Goal: Task Accomplishment & Management: Use online tool/utility

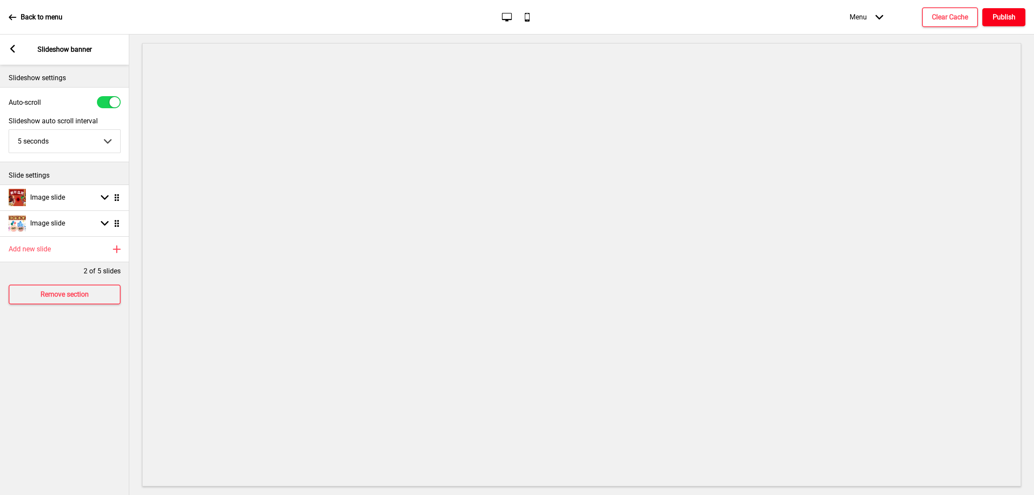
click at [995, 16] on h4 "Publish" at bounding box center [1003, 16] width 23 height 9
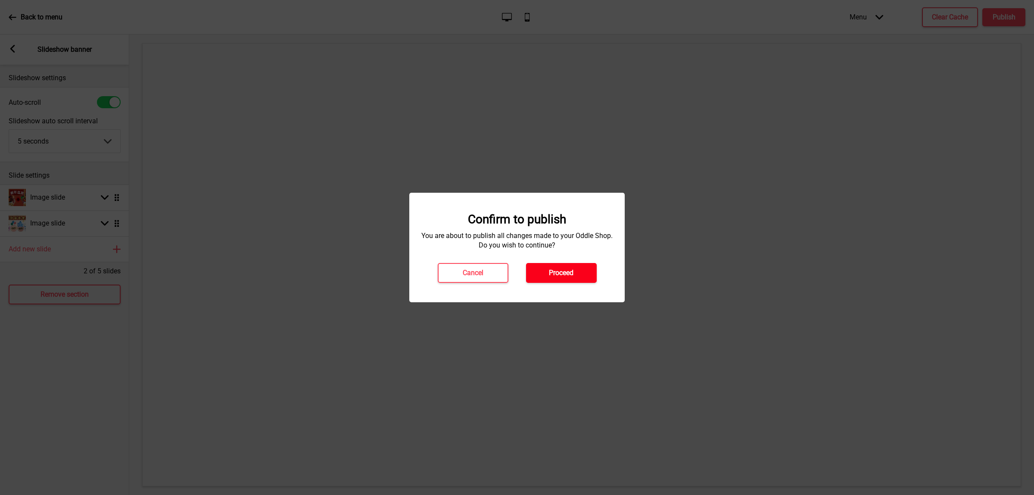
click at [564, 278] on button "Proceed" at bounding box center [561, 273] width 71 height 20
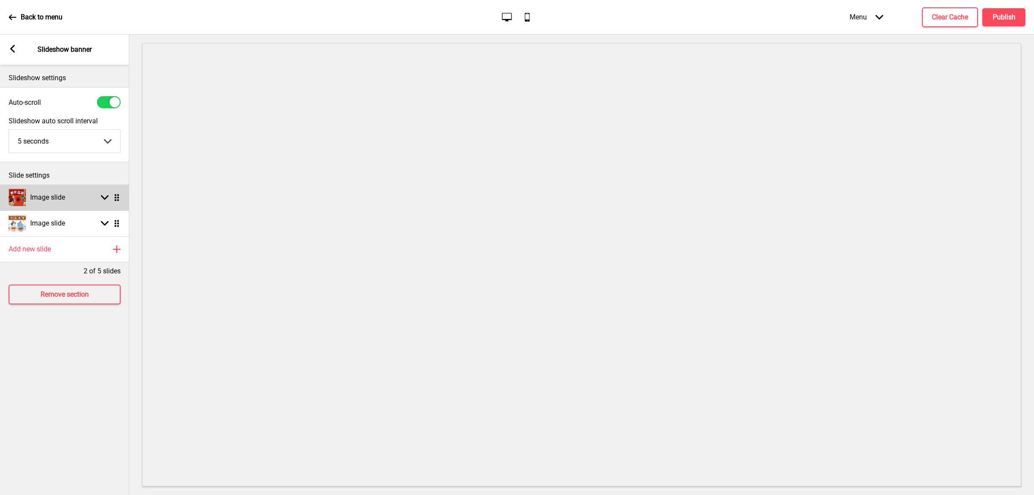
click at [70, 195] on div "Image slide Arrow down Drag" at bounding box center [64, 197] width 129 height 26
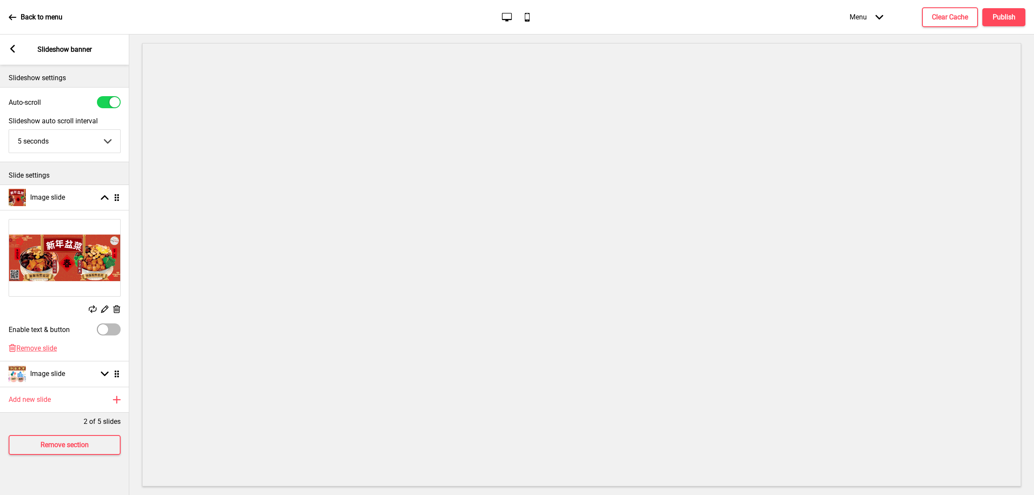
click at [95, 309] on rect at bounding box center [93, 309] width 8 height 8
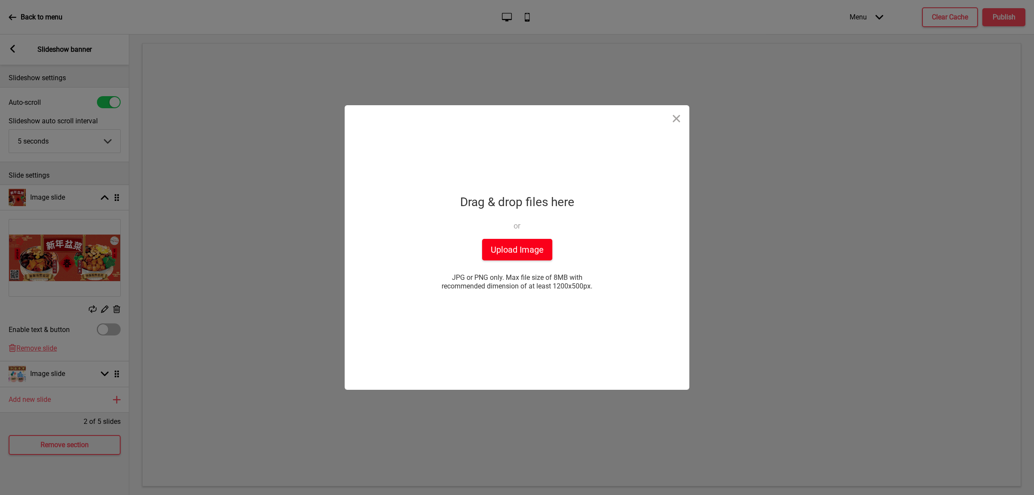
click at [491, 243] on button "Upload Image" at bounding box center [517, 250] width 70 height 22
click at [520, 250] on button "Upload Image" at bounding box center [517, 250] width 70 height 22
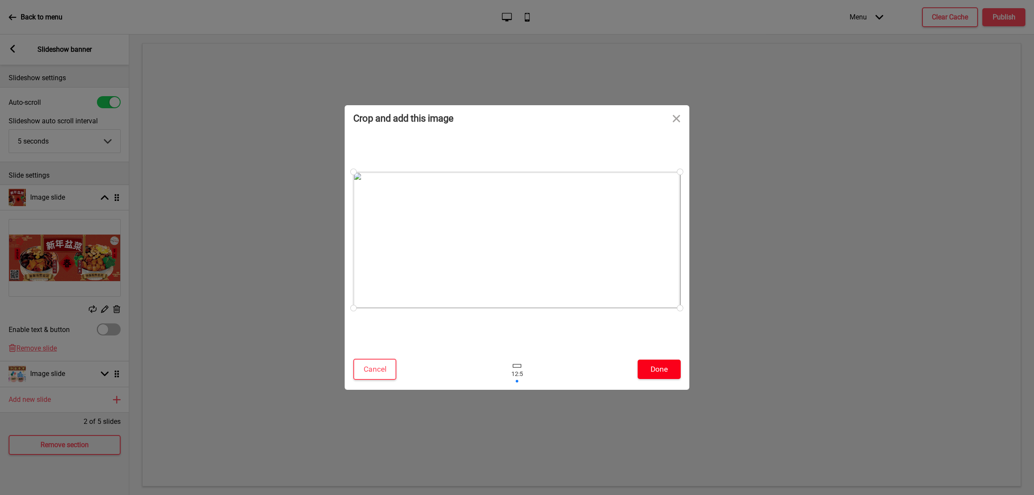
click at [673, 369] on button "Done" at bounding box center [659, 368] width 43 height 19
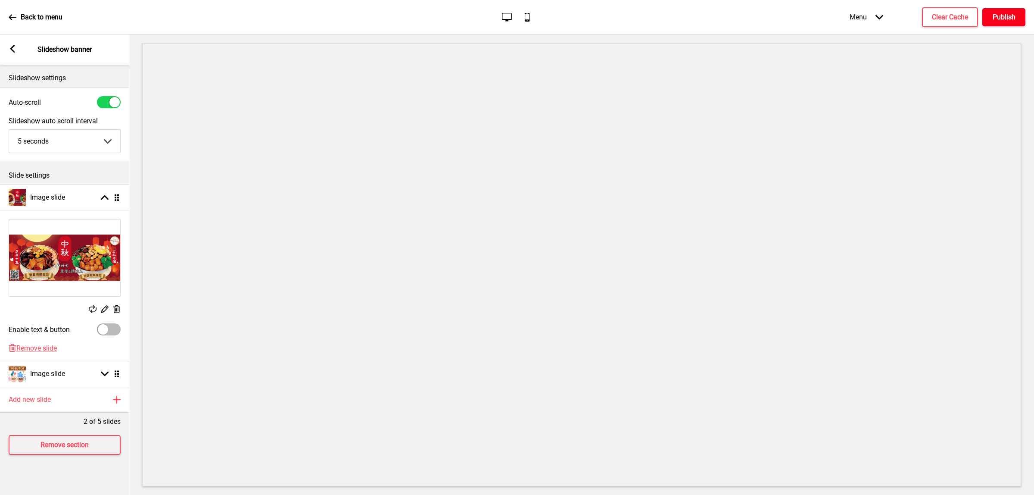
click at [1013, 9] on button "Publish" at bounding box center [1003, 17] width 43 height 18
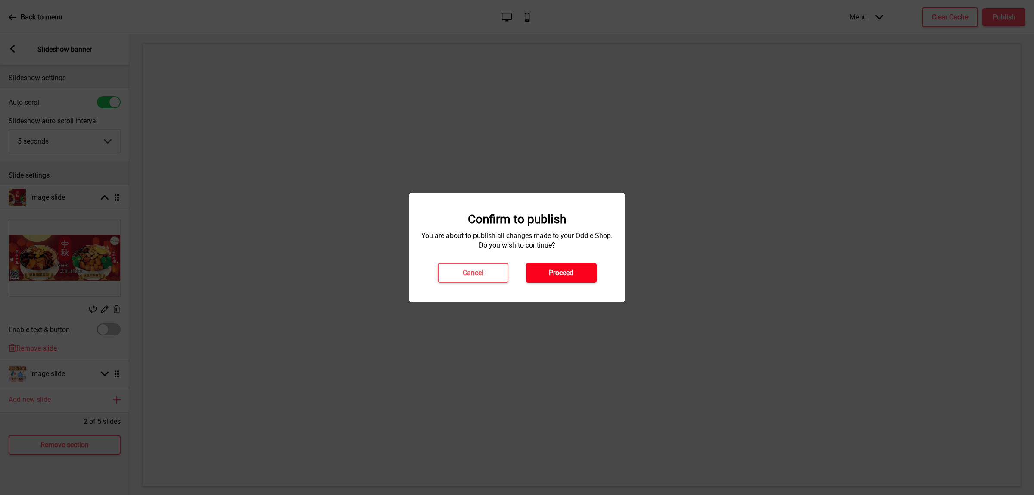
click at [545, 278] on button "Proceed" at bounding box center [561, 273] width 71 height 20
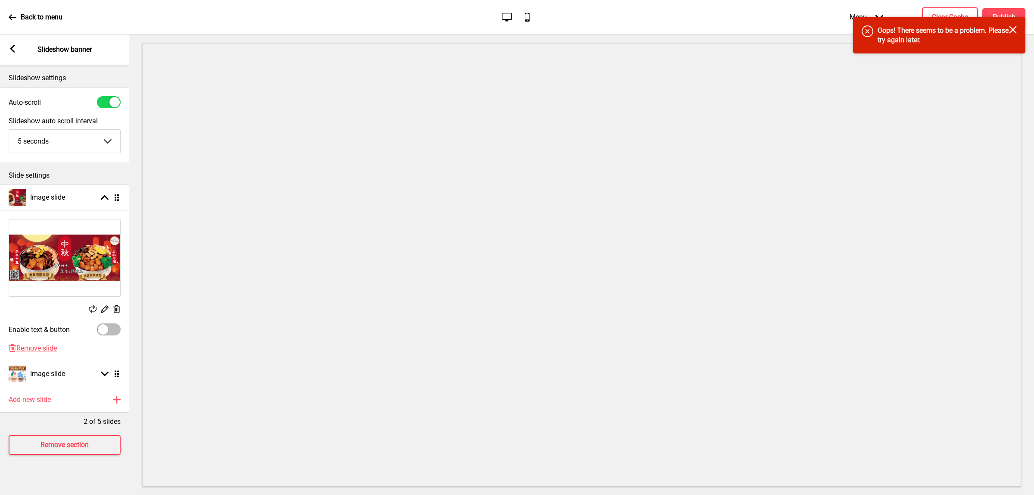
click at [22, 16] on p "Back to menu" at bounding box center [42, 16] width 42 height 9
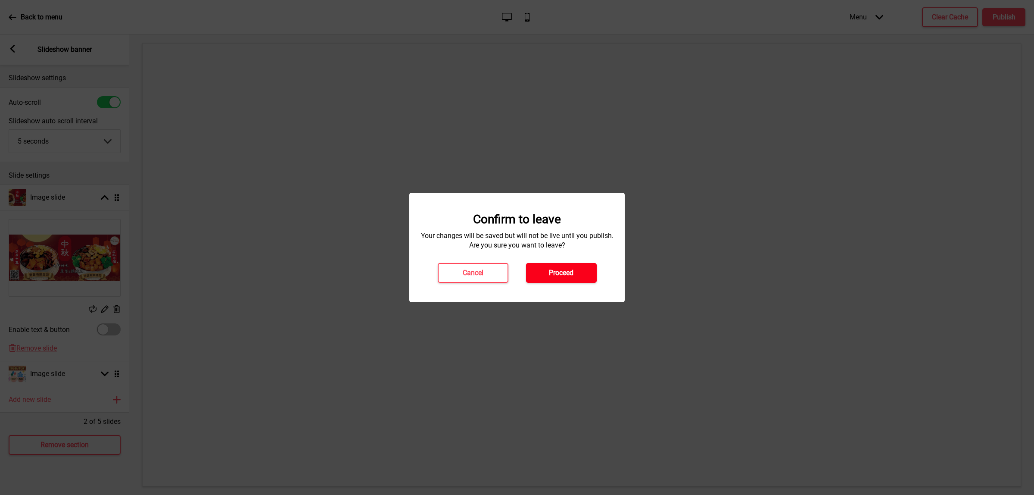
click at [542, 277] on button "Proceed" at bounding box center [561, 273] width 71 height 20
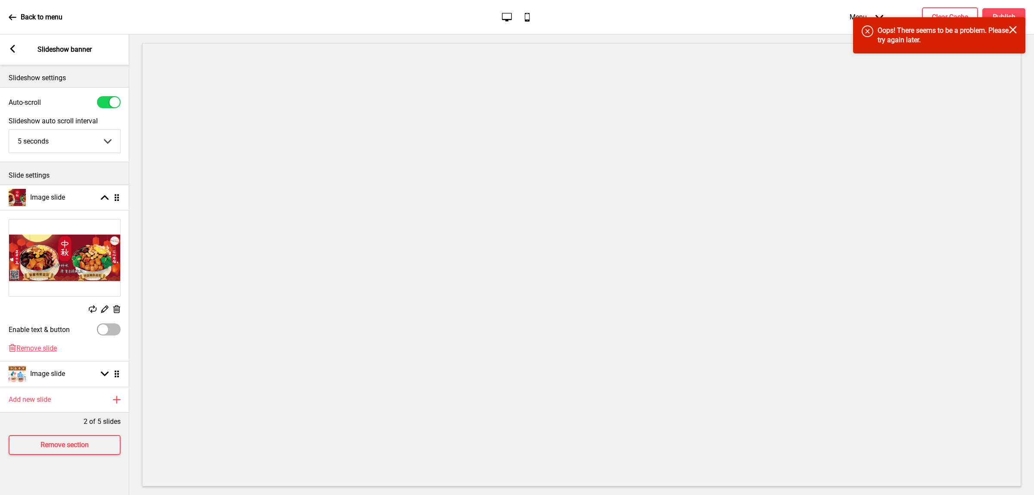
click at [12, 18] on icon at bounding box center [13, 17] width 8 height 8
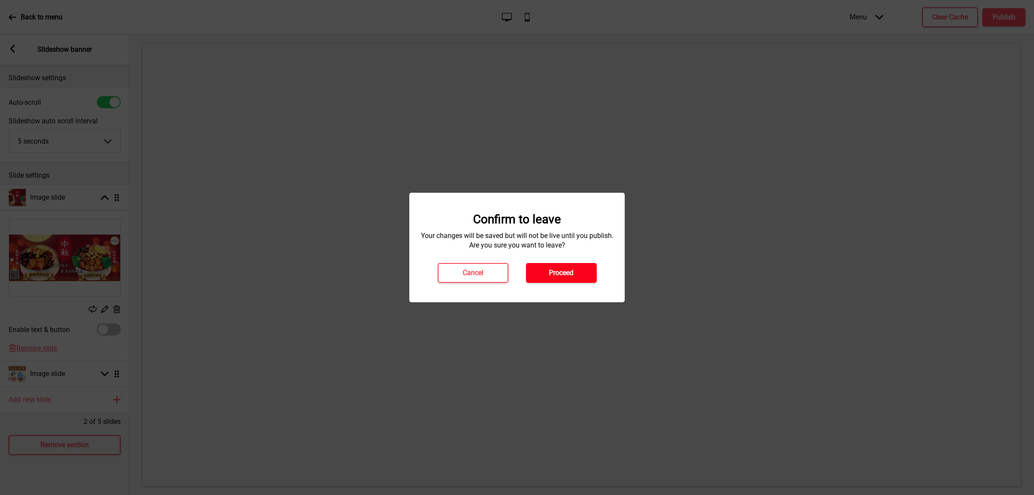
click at [550, 272] on h4 "Proceed" at bounding box center [561, 272] width 25 height 9
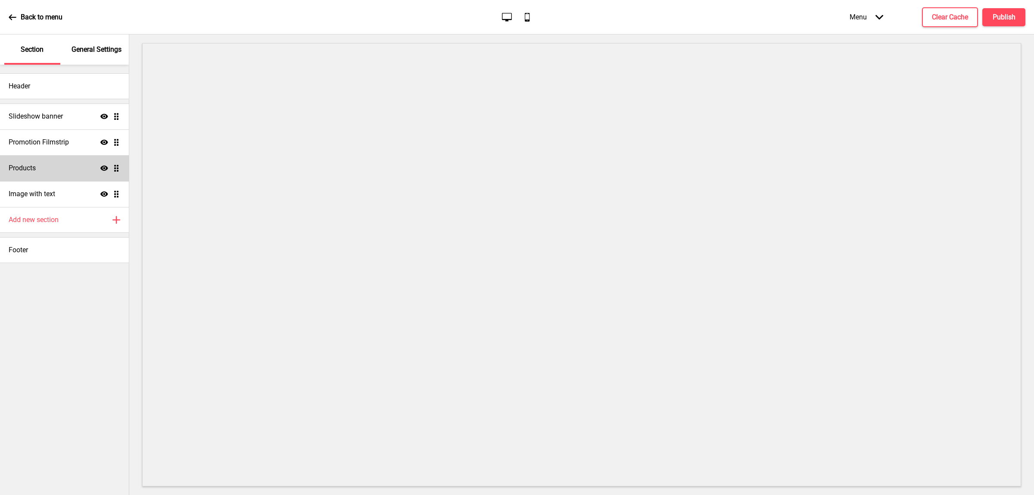
click at [72, 168] on div "Products Show Drag" at bounding box center [64, 168] width 129 height 26
select select "list"
select select "side"
select select "contain"
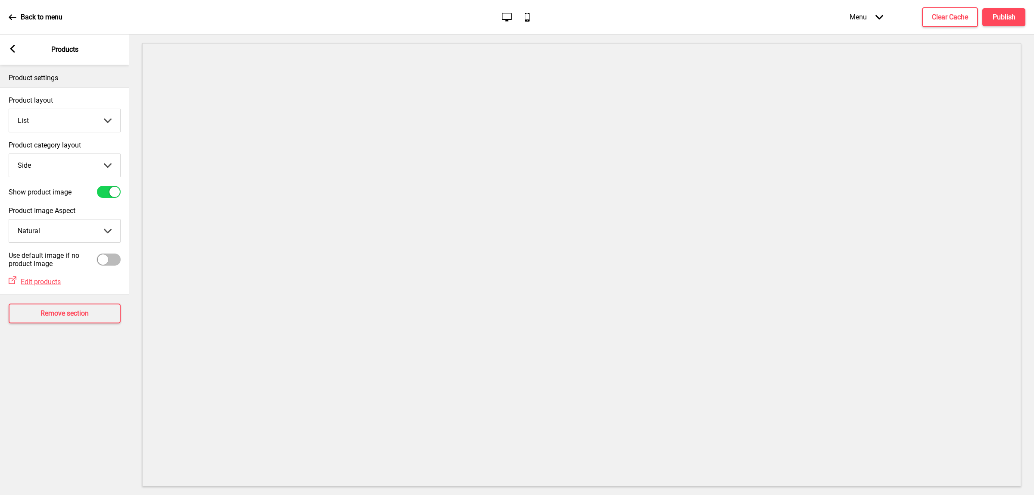
click at [13, 48] on rect at bounding box center [13, 49] width 8 height 8
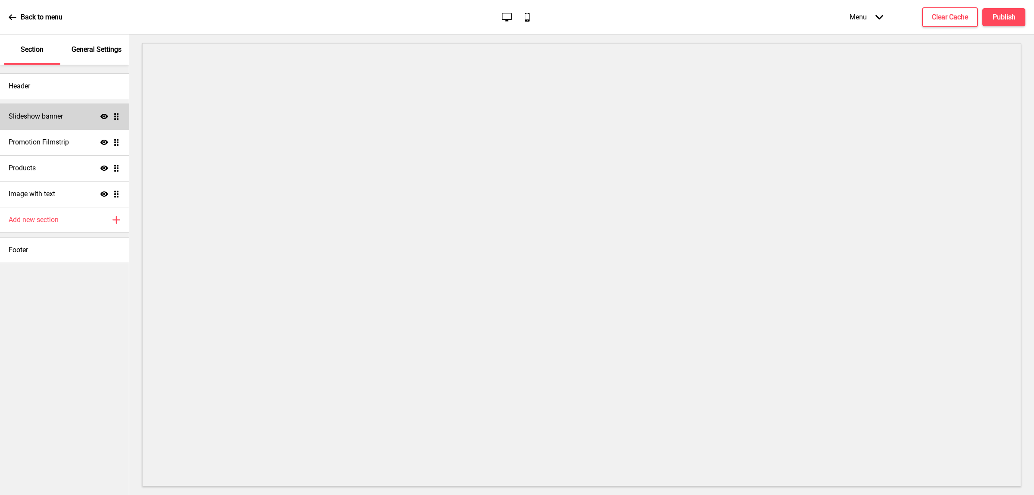
click at [57, 121] on h4 "Slideshow banner" at bounding box center [36, 116] width 54 height 9
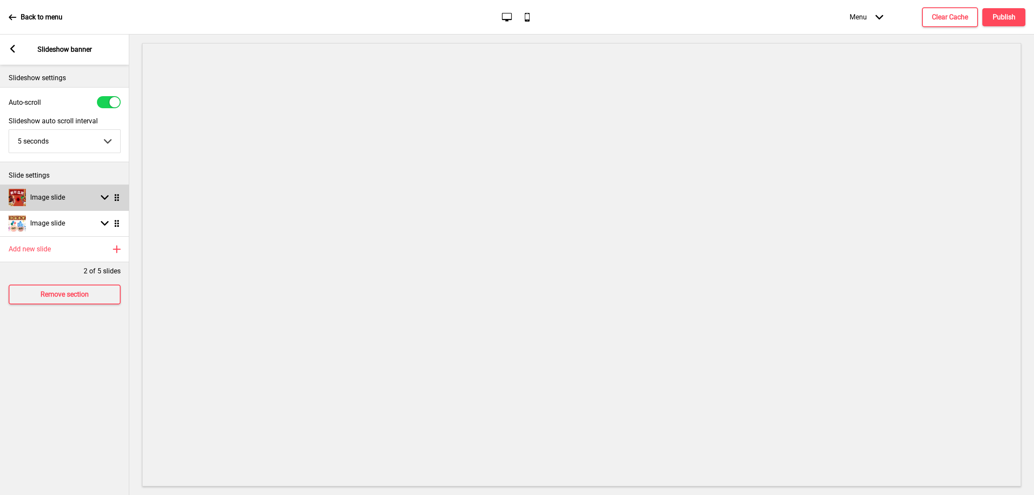
click at [44, 196] on h4 "Image slide" at bounding box center [47, 197] width 35 height 9
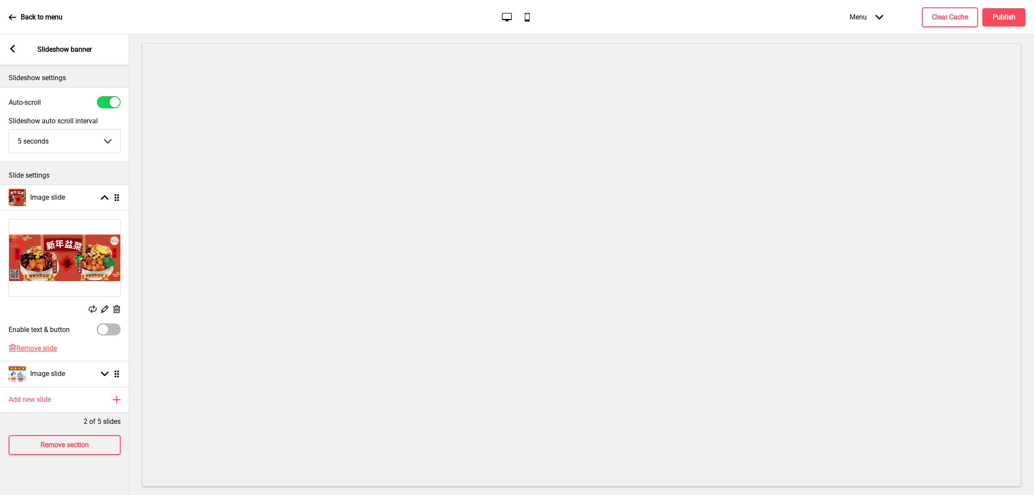
click at [93, 308] on icon at bounding box center [93, 309] width 8 height 8
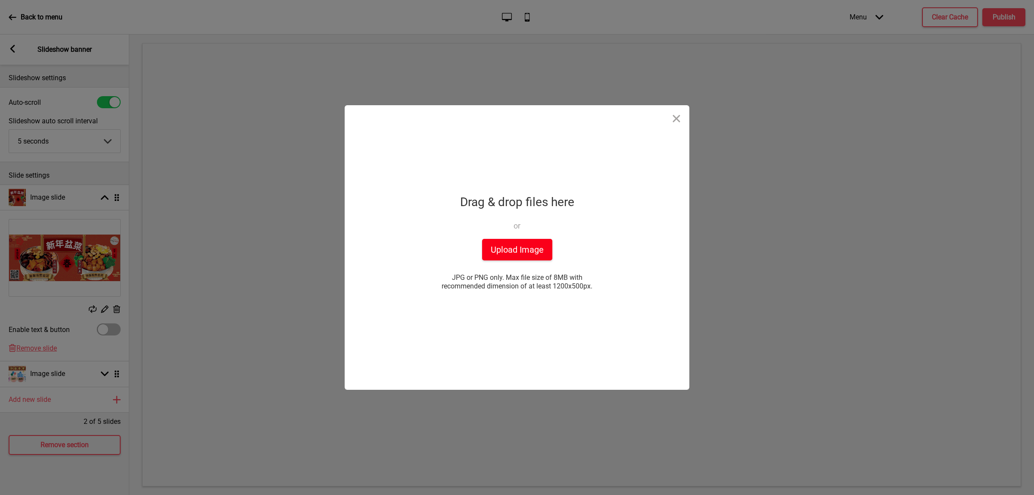
click at [507, 252] on button "Upload Image" at bounding box center [517, 250] width 70 height 22
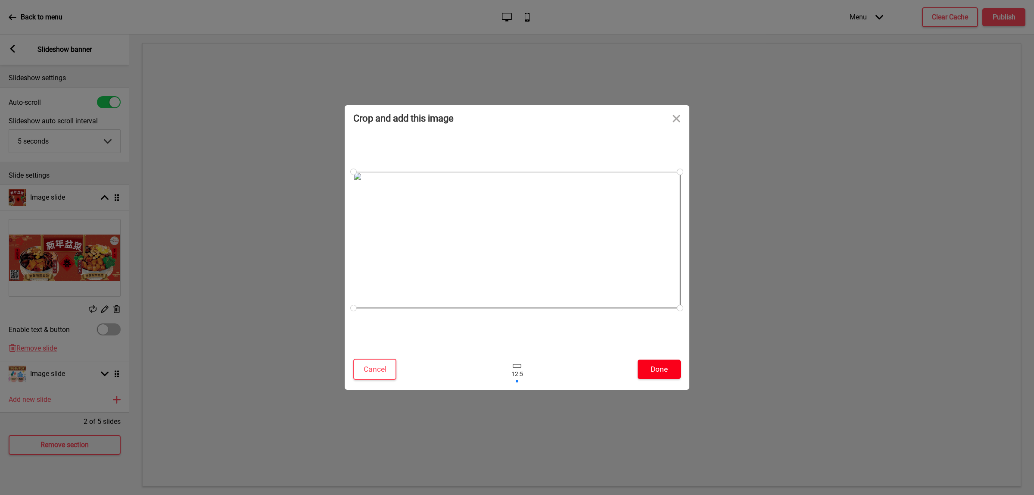
click at [672, 373] on button "Done" at bounding box center [659, 368] width 43 height 19
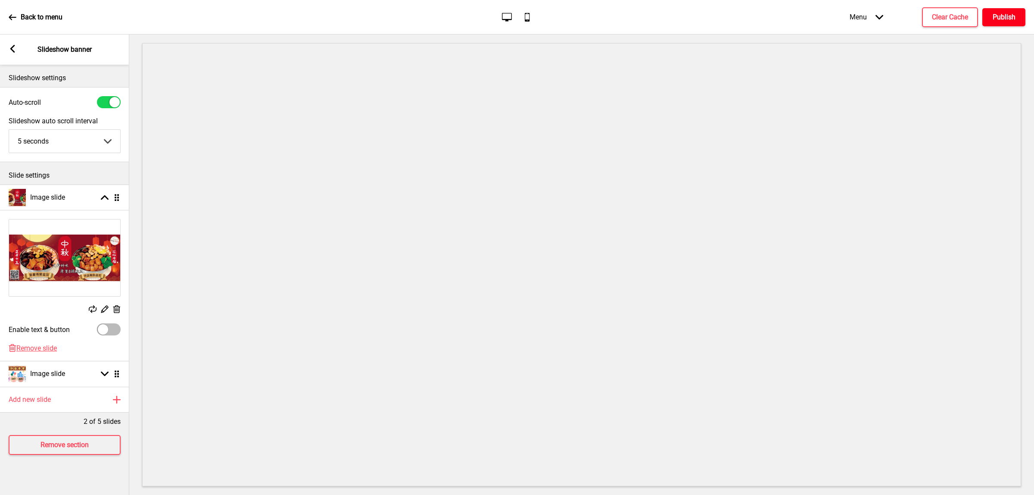
click at [1020, 11] on button "Publish" at bounding box center [1003, 17] width 43 height 18
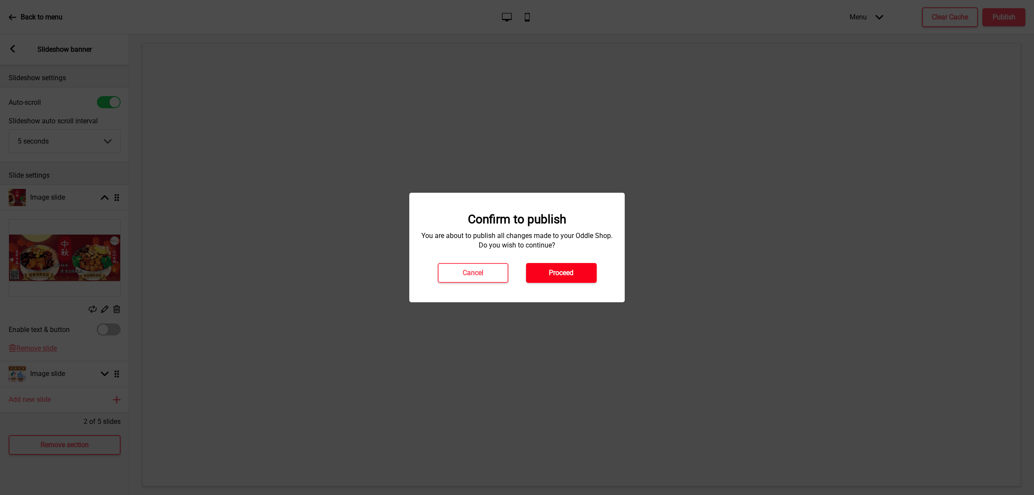
click at [576, 276] on button "Proceed" at bounding box center [561, 273] width 71 height 20
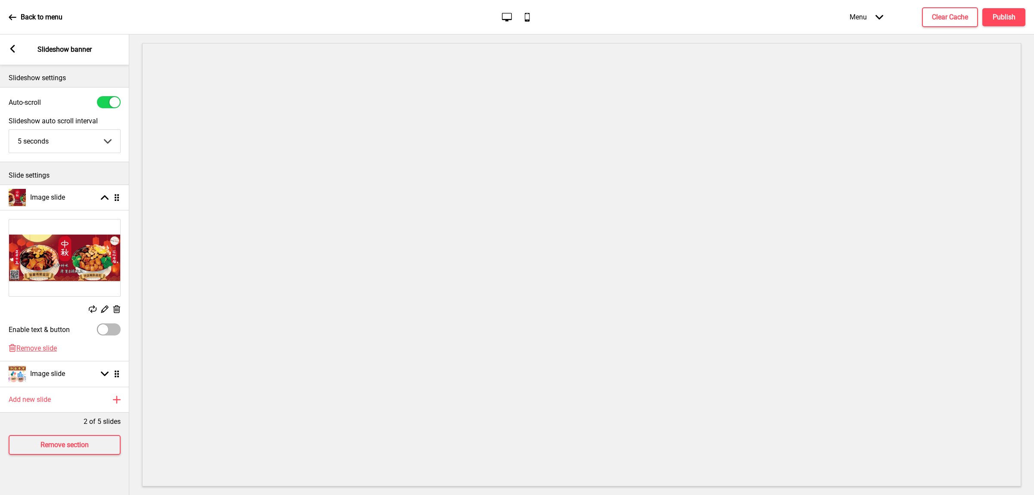
click at [53, 21] on p "Back to menu" at bounding box center [42, 16] width 42 height 9
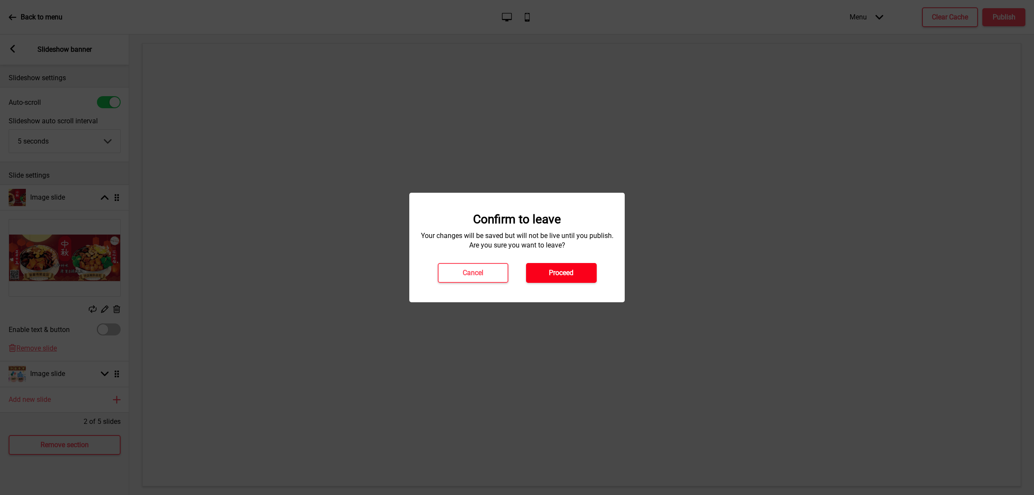
click at [582, 281] on button "Proceed" at bounding box center [561, 273] width 71 height 20
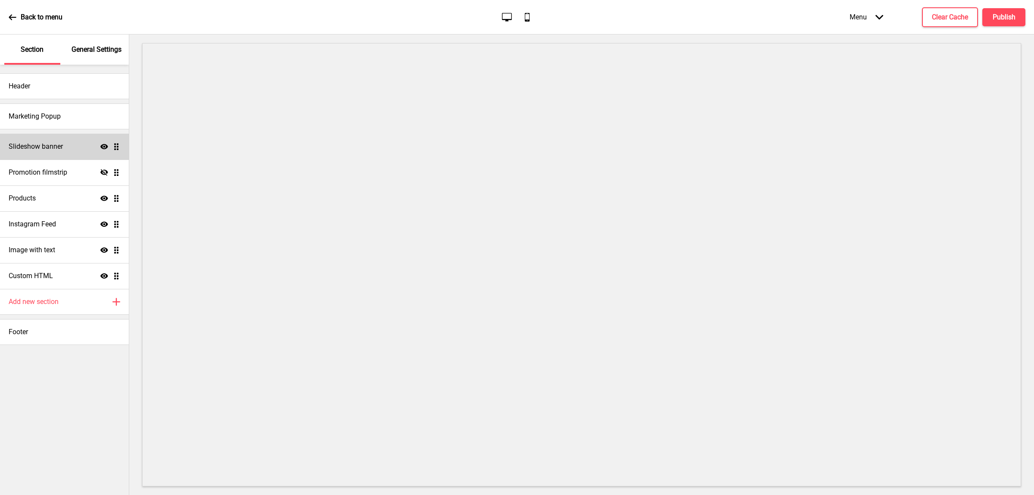
click at [57, 142] on h4 "Slideshow banner" at bounding box center [36, 146] width 54 height 9
select select "10000"
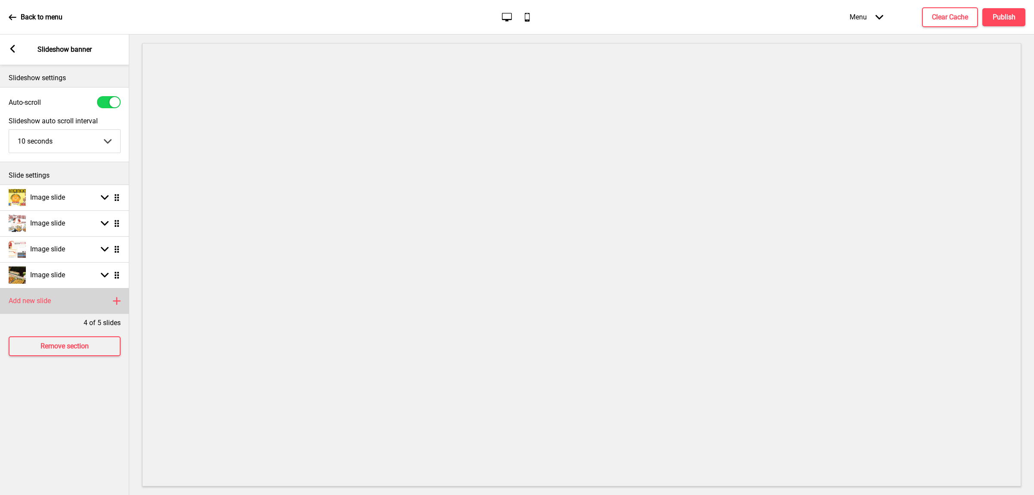
click at [113, 299] on rect at bounding box center [117, 301] width 10 height 10
click at [75, 302] on div "Image slide Arrow down Drag" at bounding box center [64, 301] width 129 height 26
select select "right"
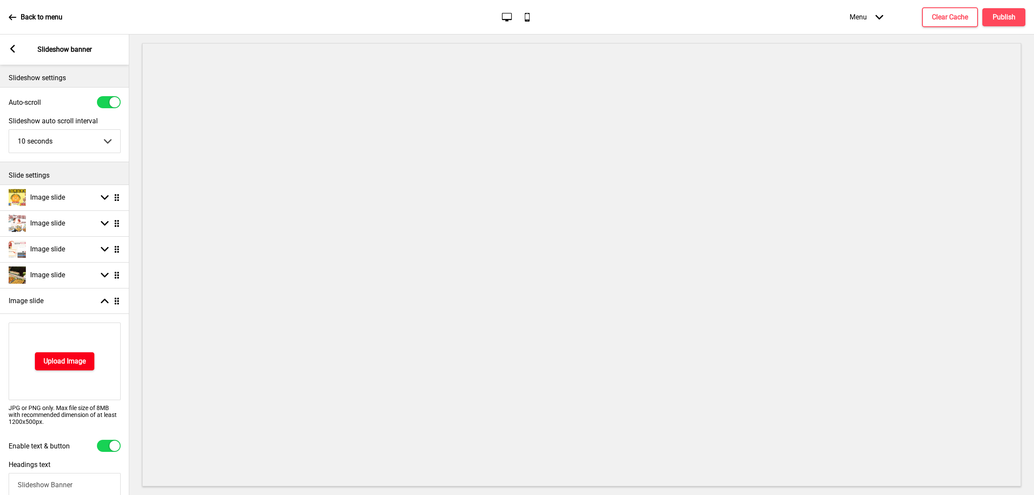
click at [78, 363] on h4 "Upload Image" at bounding box center [65, 360] width 42 height 9
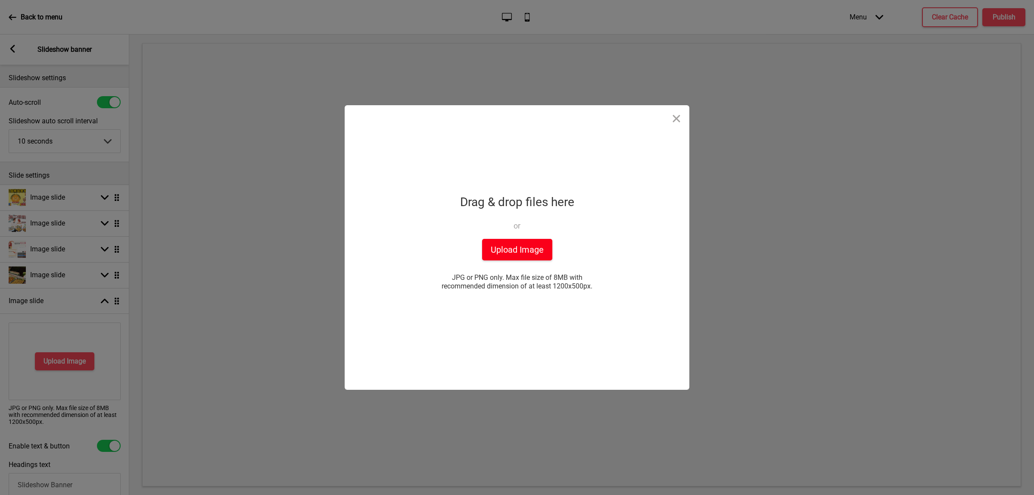
click at [530, 249] on button "Upload Image" at bounding box center [517, 250] width 70 height 22
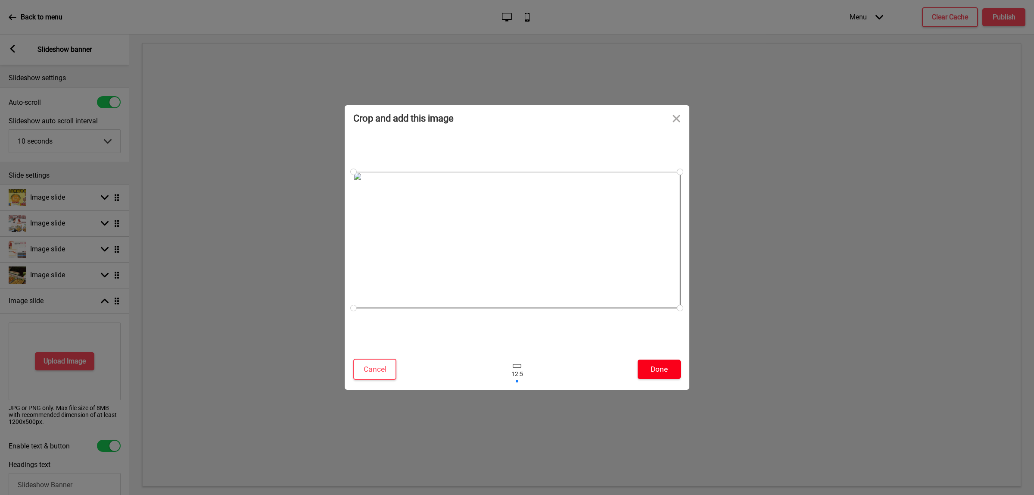
click at [659, 373] on button "Done" at bounding box center [659, 368] width 43 height 19
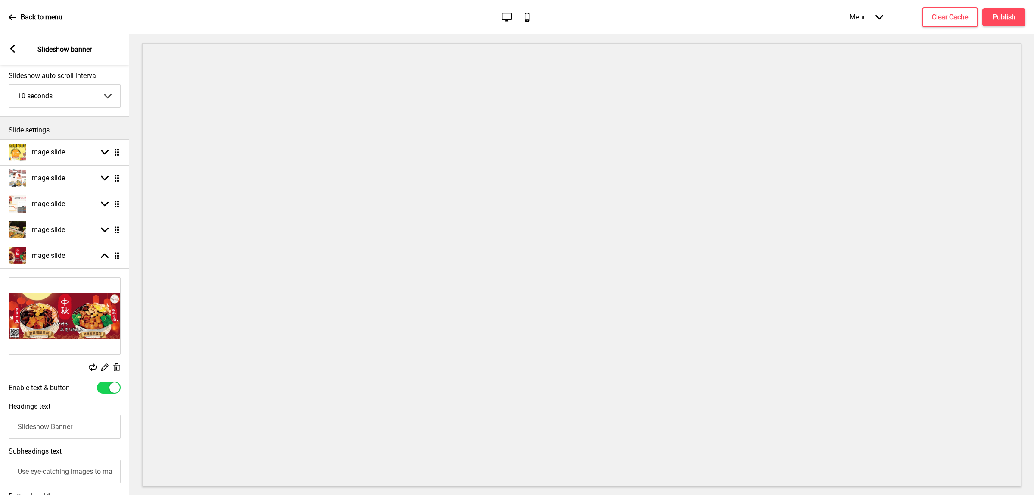
scroll to position [215, 0]
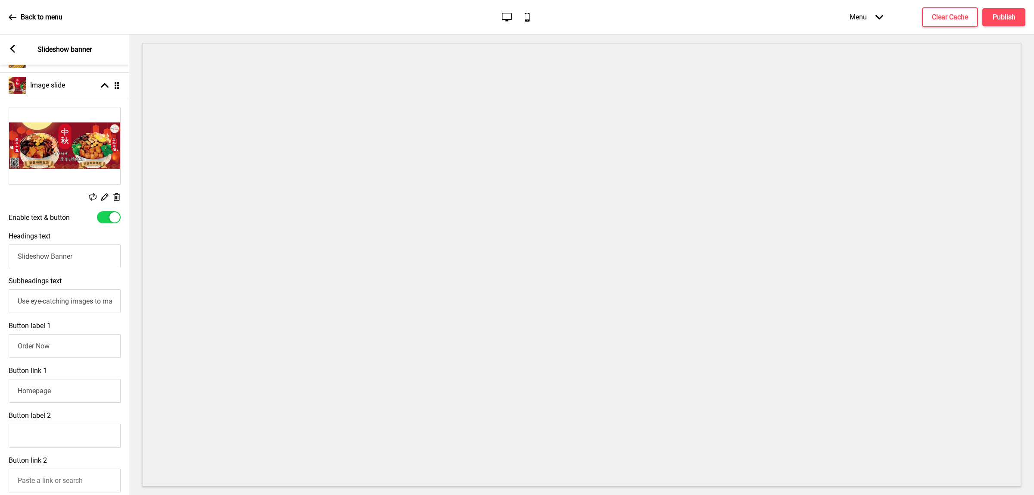
click at [74, 259] on input "Slideshow Banner" at bounding box center [65, 256] width 112 height 24
type input "S"
type input "y"
type input "立即下單"
click at [89, 240] on div "Headings text 立即下單" at bounding box center [64, 249] width 129 height 45
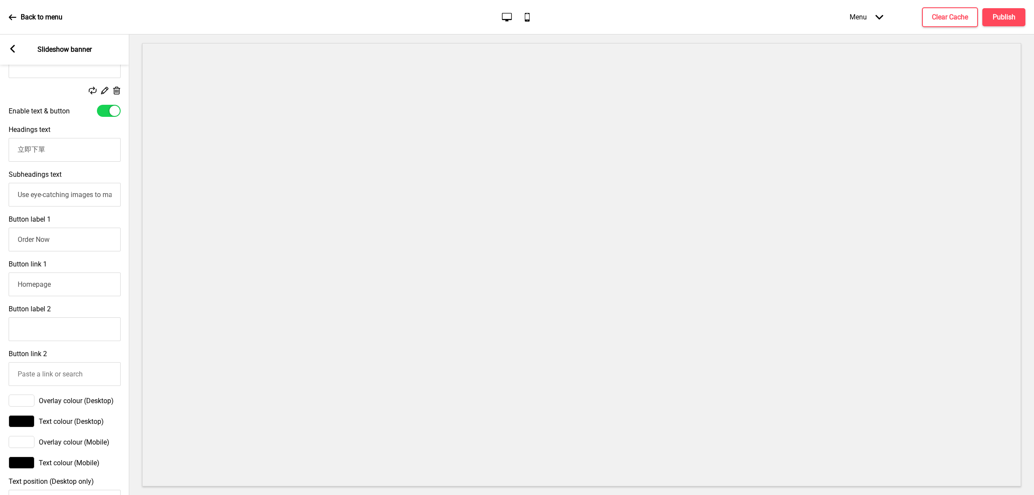
scroll to position [269, 0]
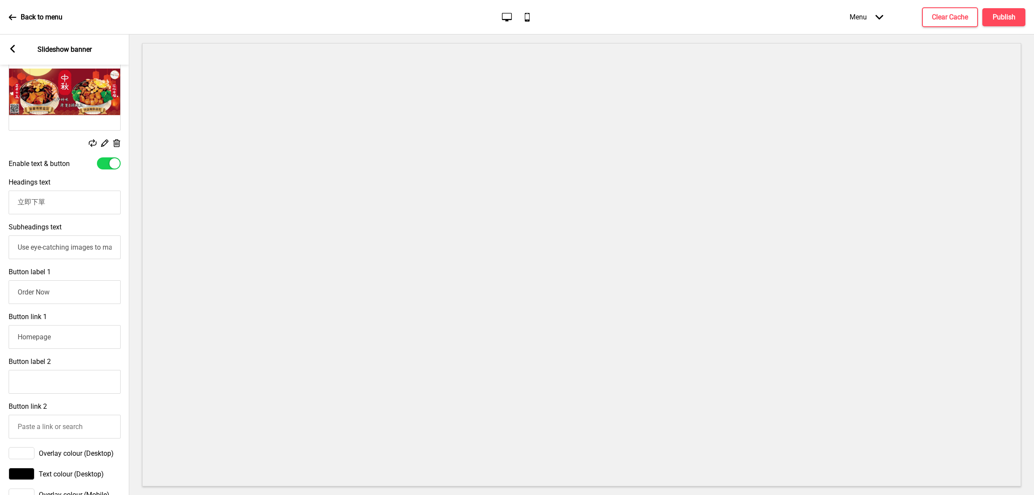
drag, startPoint x: 52, startPoint y: 201, endPoint x: 0, endPoint y: 195, distance: 52.0
click at [0, 195] on div "Headings text 立即下單" at bounding box center [64, 196] width 129 height 45
click at [56, 298] on input "Order Now" at bounding box center [65, 292] width 112 height 24
paste input "立即下單"
drag, startPoint x: 105, startPoint y: 298, endPoint x: 3, endPoint y: 289, distance: 101.6
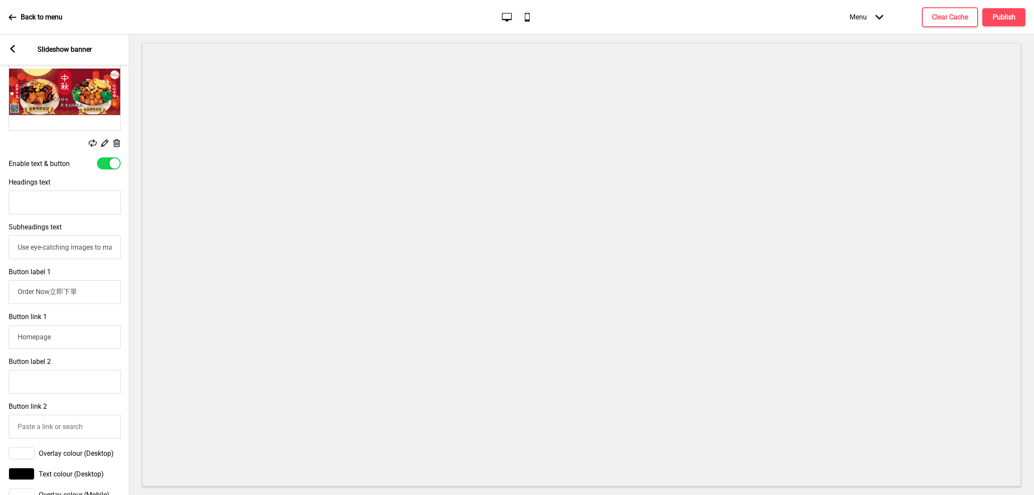
click at [4, 290] on div "Button label 1 Order Now立即下單" at bounding box center [64, 285] width 129 height 45
paste input "text"
type input "立即下單"
click at [54, 202] on input "Headings text" at bounding box center [65, 202] width 112 height 24
type input "中秋節盆菜"
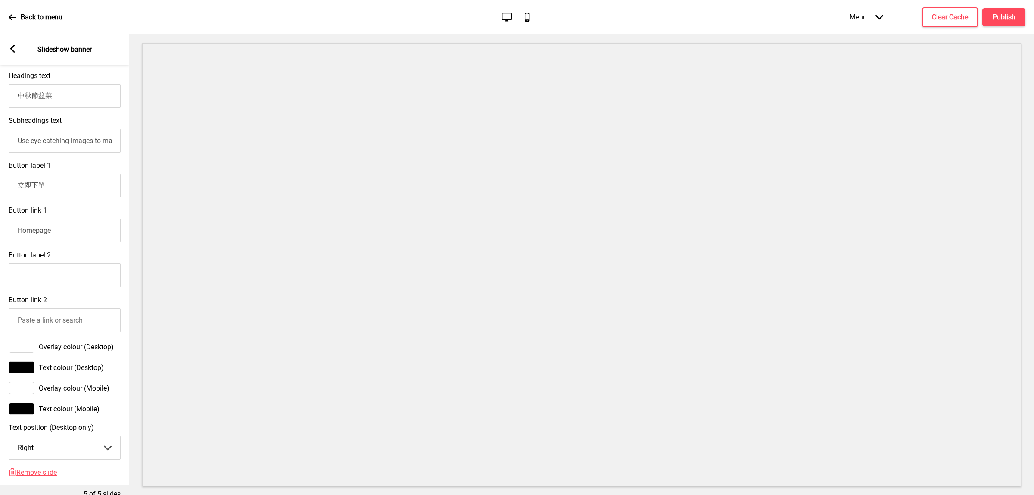
scroll to position [377, 0]
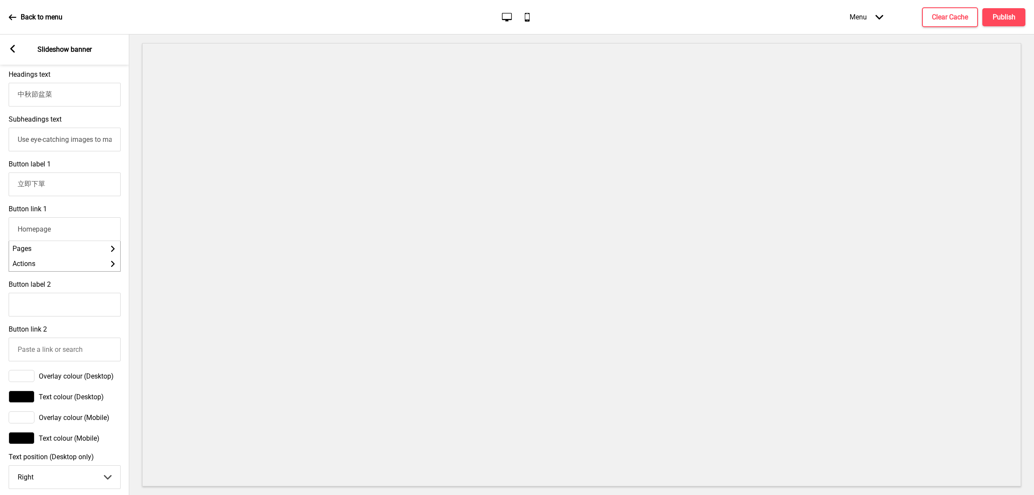
drag, startPoint x: 68, startPoint y: 233, endPoint x: 0, endPoint y: 231, distance: 68.1
click at [0, 231] on div "Button link 1 Homepage Pages Arrow right Actions Arrow right" at bounding box center [64, 237] width 129 height 75
click at [129, 216] on div at bounding box center [581, 264] width 905 height 460
click at [75, 252] on li "Pages Arrow right" at bounding box center [64, 248] width 111 height 15
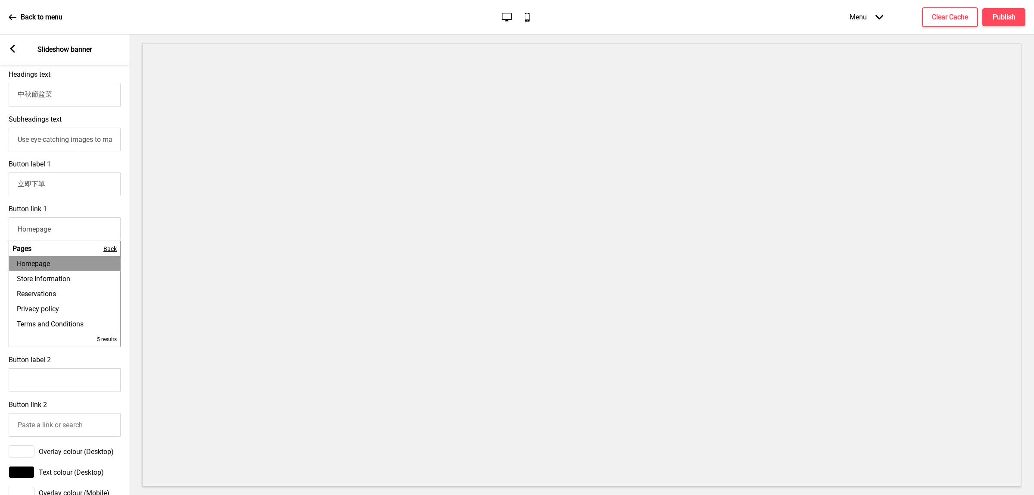
click at [64, 267] on li "Homepage" at bounding box center [64, 263] width 111 height 15
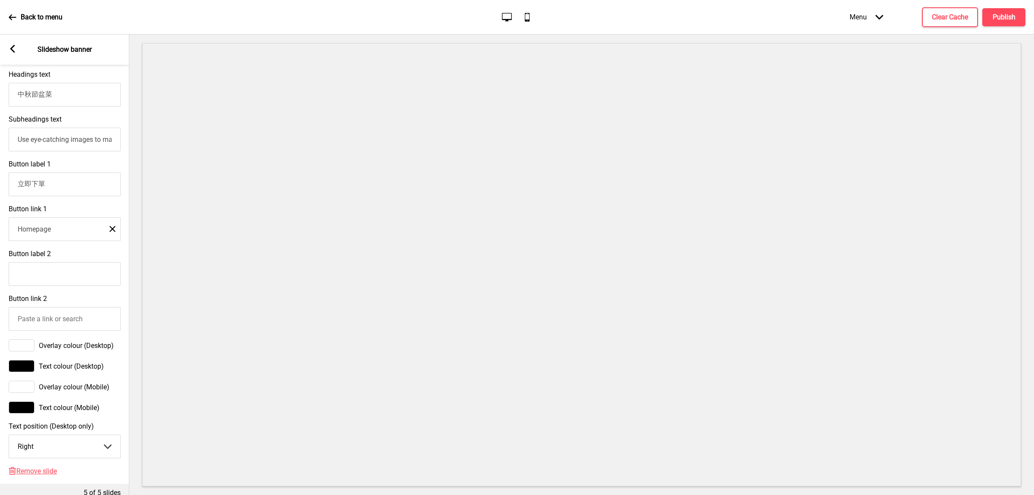
scroll to position [331, 0]
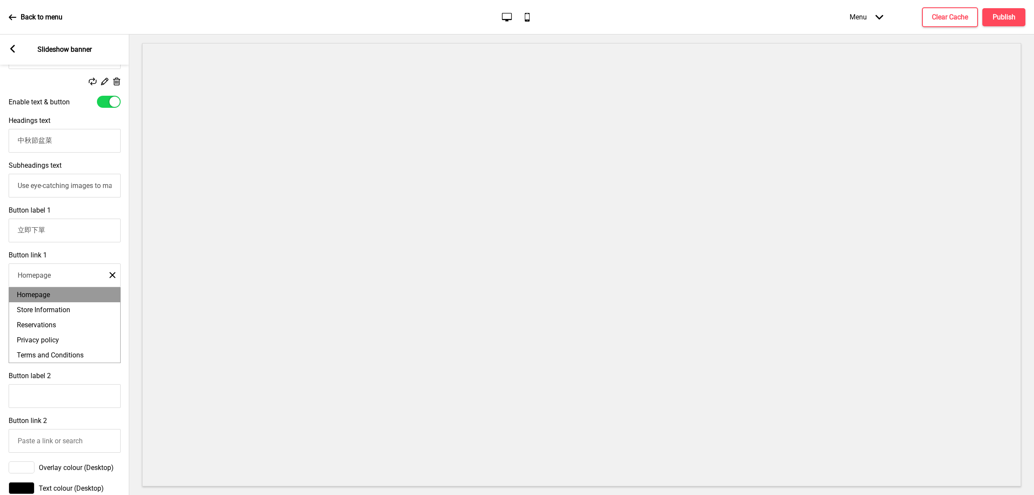
drag, startPoint x: 62, startPoint y: 277, endPoint x: 0, endPoint y: 277, distance: 62.5
click at [0, 277] on div "Button link 1 Homepage Close Homepage Store Information Reservations Privacy po…" at bounding box center [64, 306] width 129 height 121
click at [137, 341] on div at bounding box center [581, 264] width 905 height 460
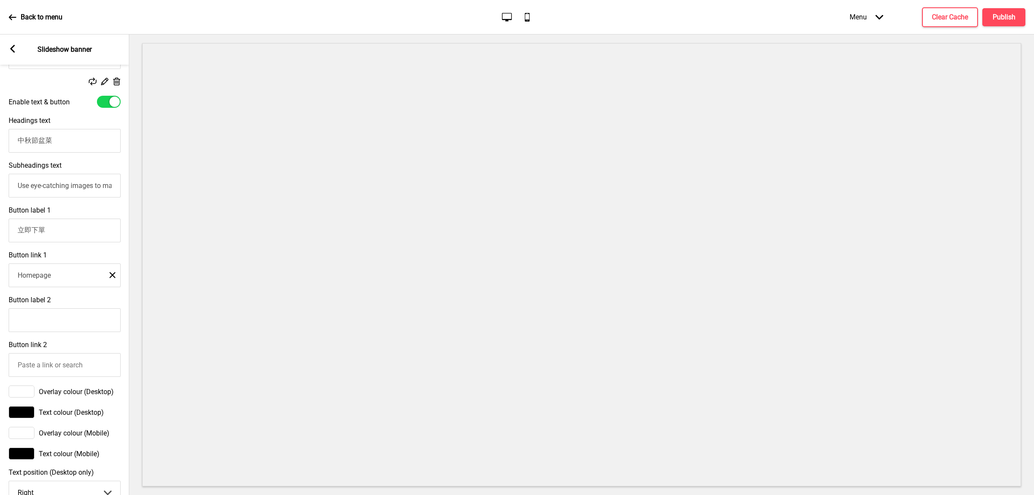
click at [69, 279] on input "Homepage" at bounding box center [65, 275] width 112 height 24
drag, startPoint x: 74, startPoint y: 278, endPoint x: 0, endPoint y: 276, distance: 73.7
click at [0, 276] on div "Button link 1 Homepage Close" at bounding box center [64, 268] width 129 height 45
paste input "https://frozen.oddle.me/en_HK/"
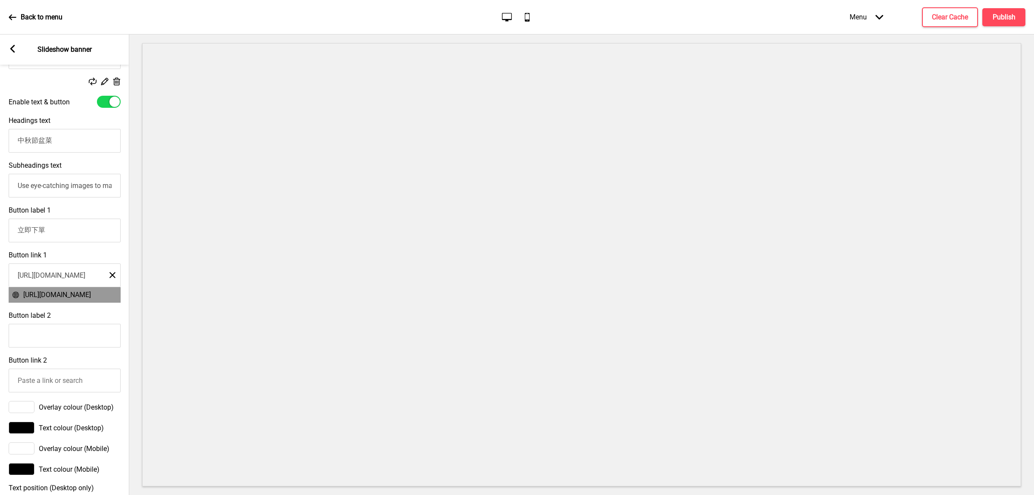
type input "https://frozen.oddle.me/en_HK/"
click at [91, 299] on span "https://frozen.oddle.me/en_HK/" at bounding box center [57, 294] width 68 height 8
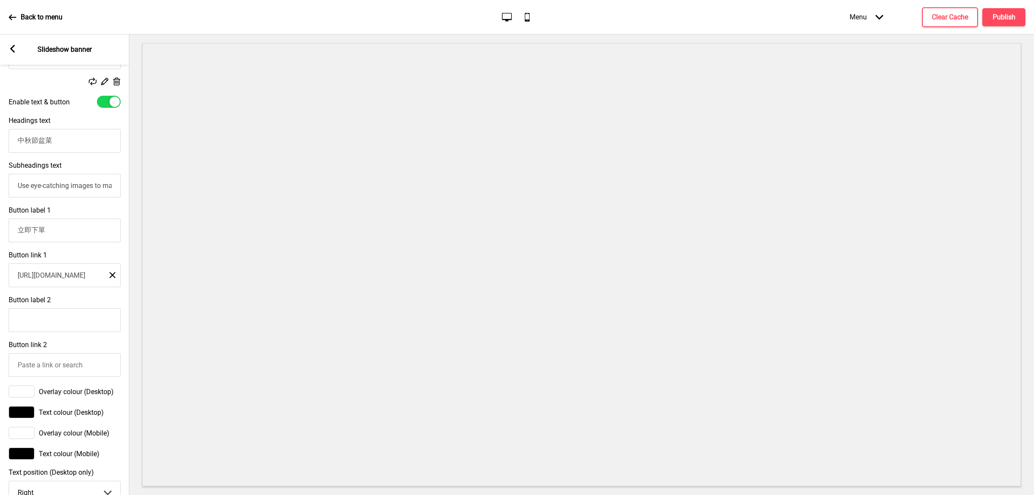
click at [127, 302] on div "Button label 2" at bounding box center [64, 313] width 129 height 45
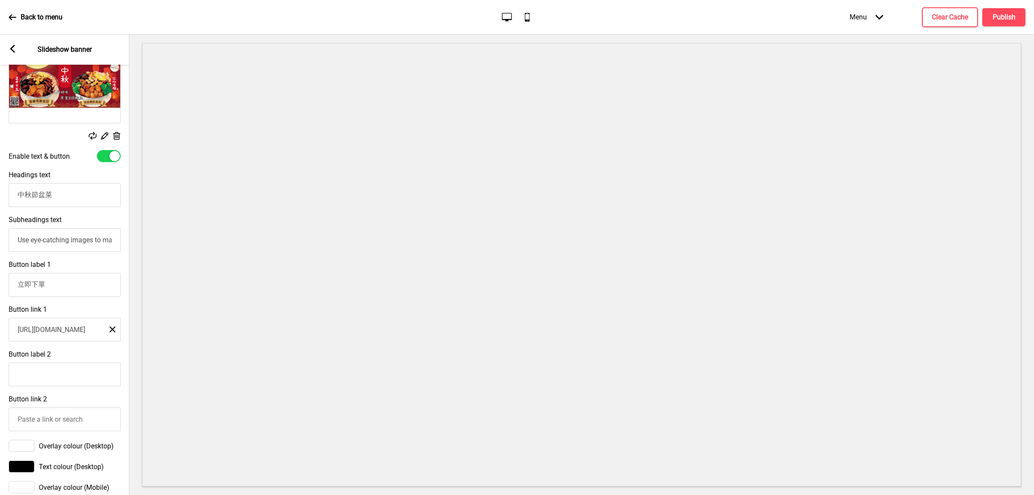
scroll to position [277, 0]
click at [996, 11] on button "Publish" at bounding box center [1003, 17] width 43 height 18
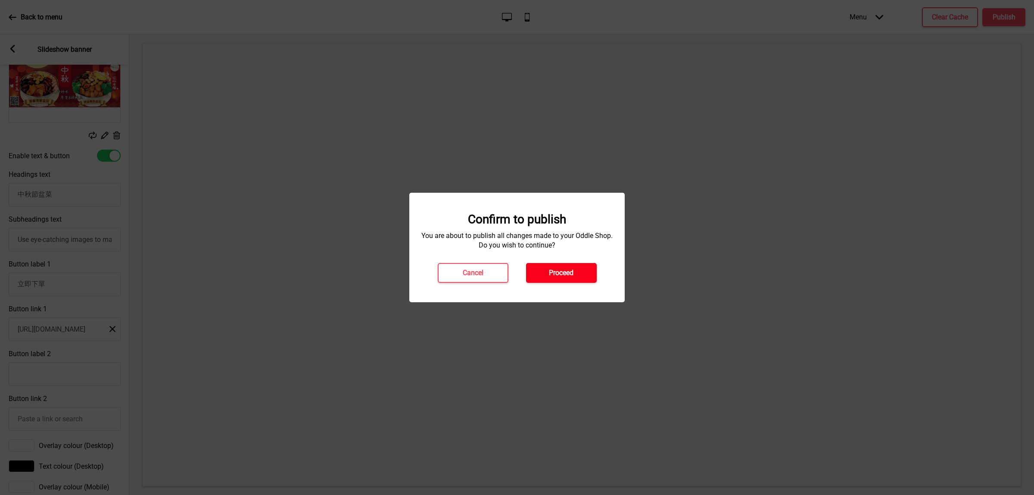
click at [559, 270] on h4 "Proceed" at bounding box center [561, 272] width 25 height 9
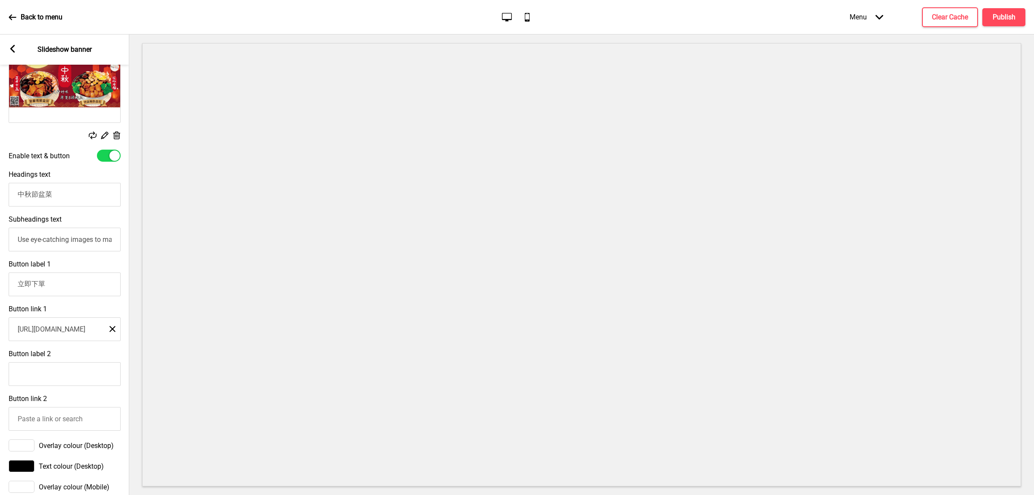
click at [39, 237] on input "Use eye-catching images to make a strong first impression of your brand" at bounding box center [65, 239] width 112 height 24
type input "o"
click at [52, 246] on input "供應期" at bounding box center [65, 239] width 112 height 24
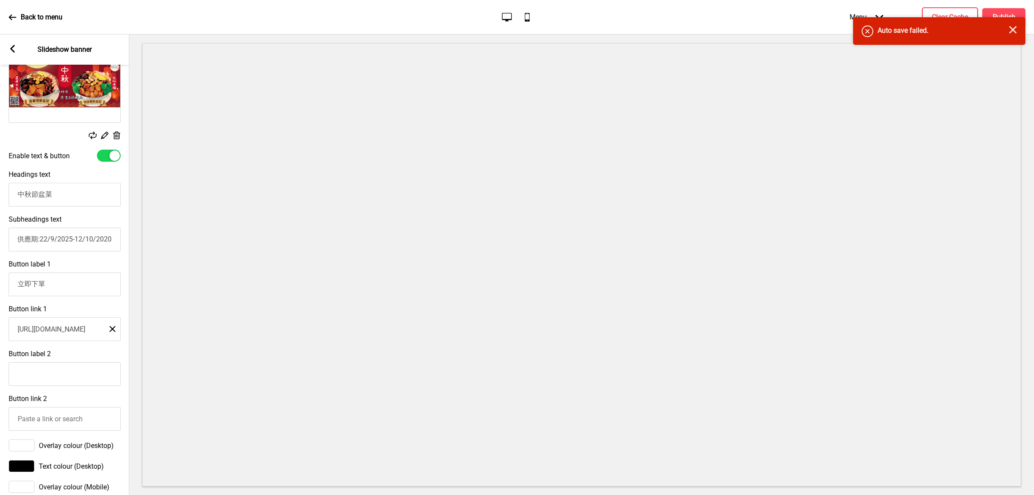
scroll to position [0, 0]
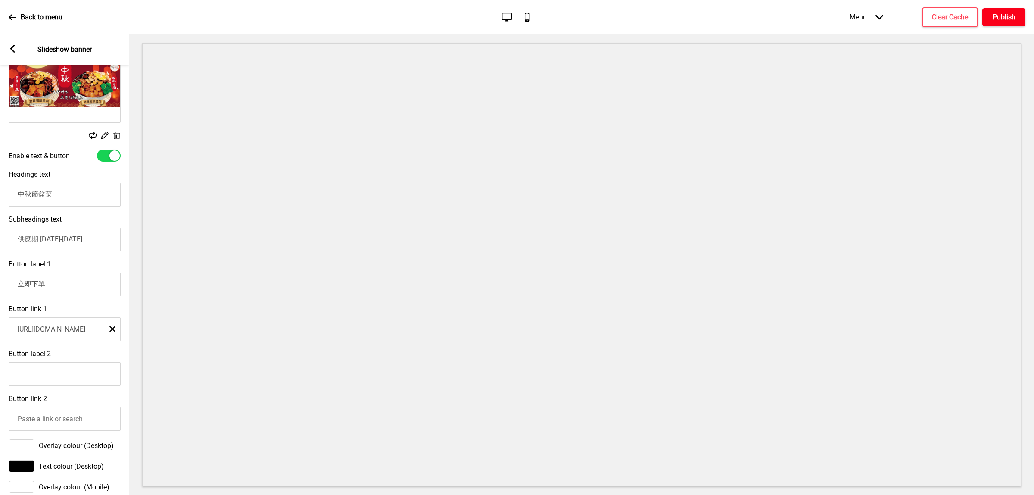
type input "供應期:22/9/2025-12/10/2025"
click at [1011, 23] on button "Publish" at bounding box center [1003, 17] width 43 height 18
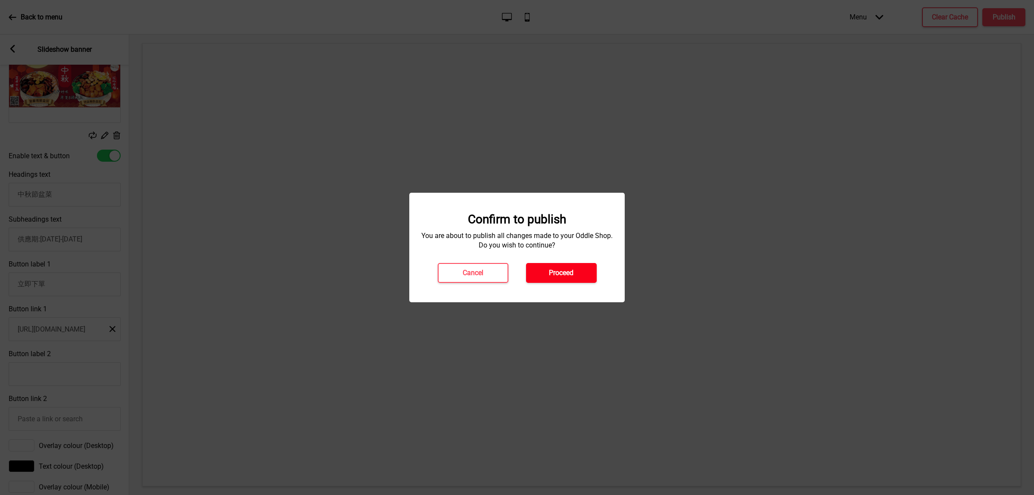
click at [530, 273] on button "Proceed" at bounding box center [561, 273] width 71 height 20
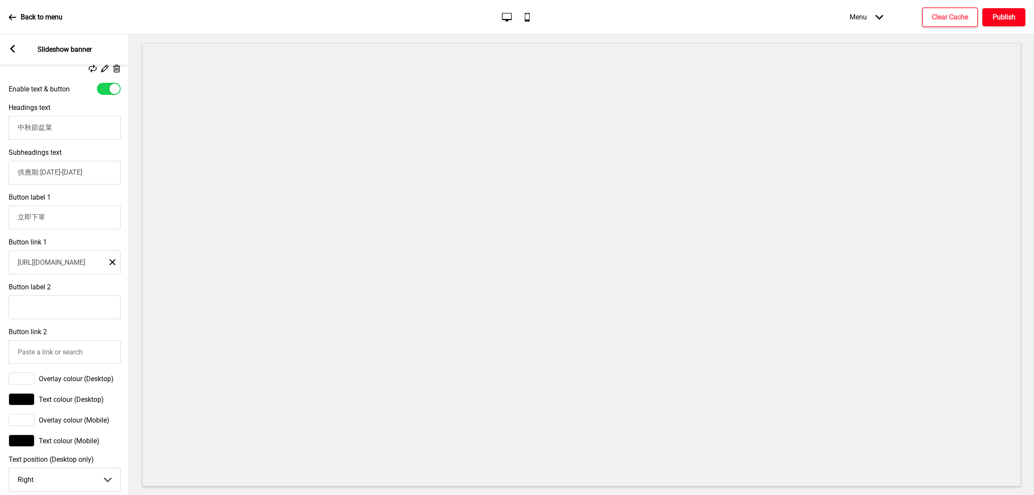
scroll to position [223, 0]
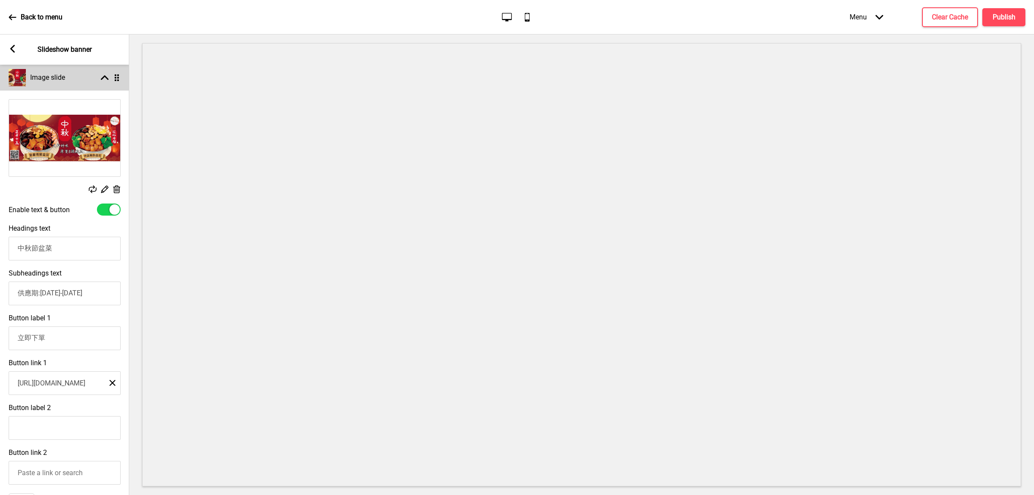
click at [107, 81] on rect at bounding box center [105, 78] width 8 height 8
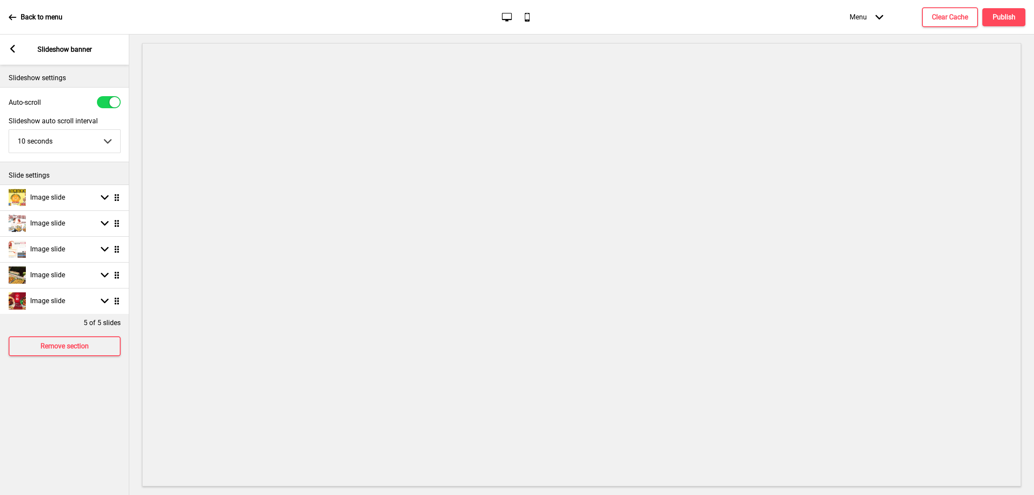
scroll to position [0, 0]
click at [118, 309] on div "Image slide Arrow down Drag" at bounding box center [64, 301] width 129 height 26
select select "right"
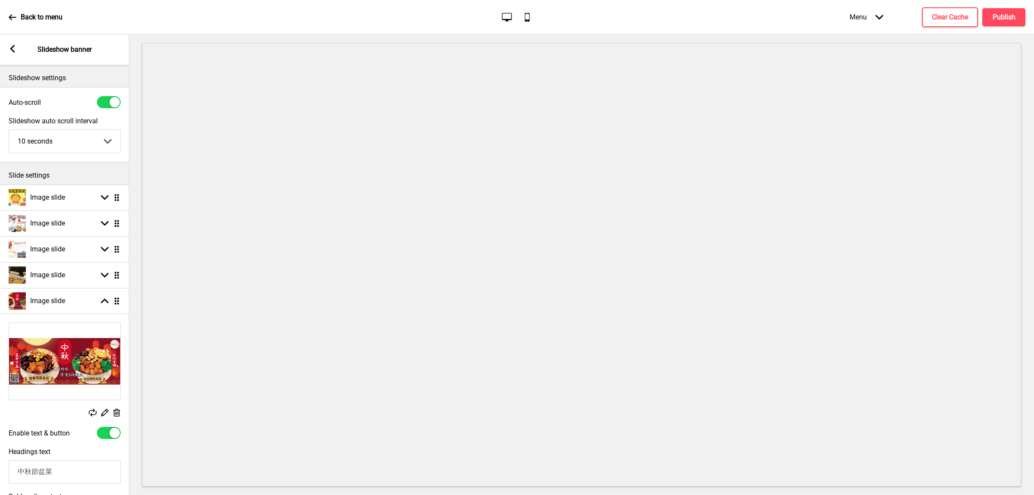
select select "right"
click at [106, 306] on div "Image slide Arrow up Drag" at bounding box center [64, 301] width 129 height 26
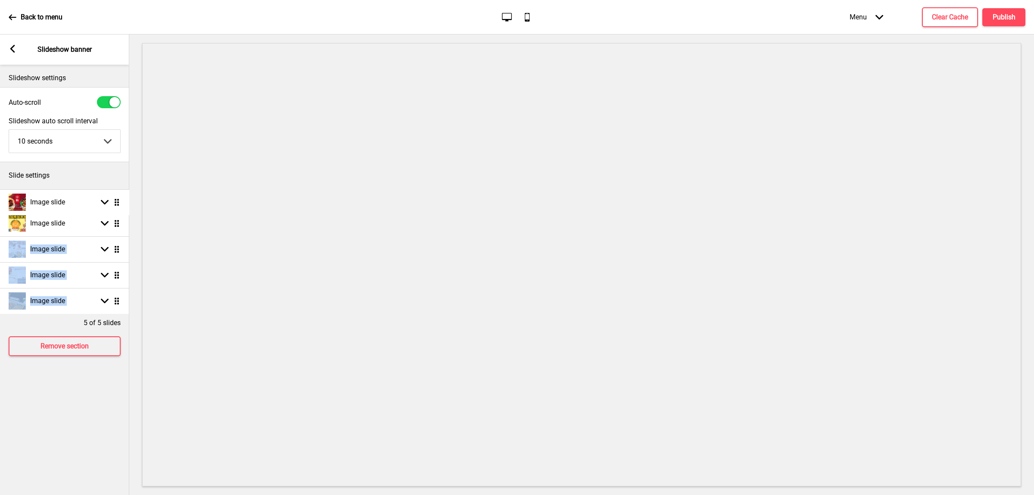
drag, startPoint x: 118, startPoint y: 299, endPoint x: 116, endPoint y: 201, distance: 98.7
click at [1008, 21] on h4 "Publish" at bounding box center [1003, 16] width 23 height 9
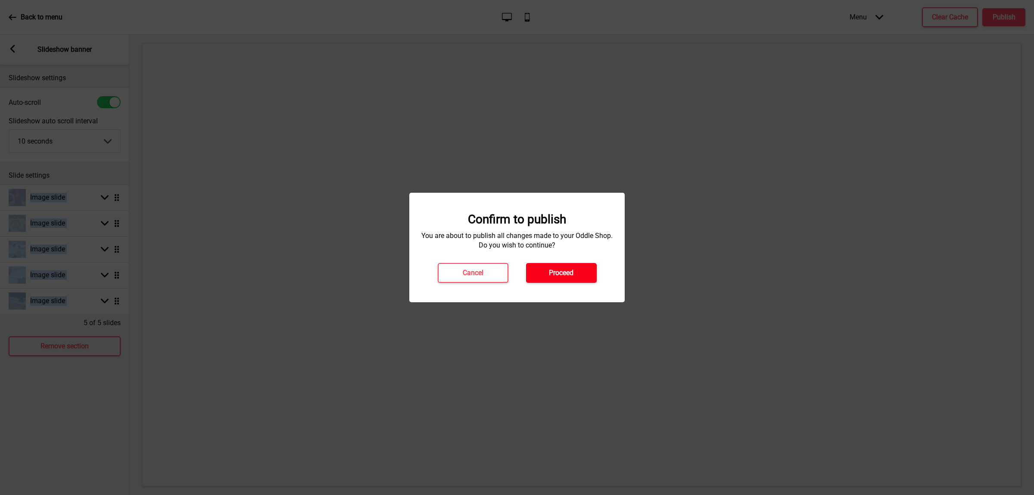
click at [556, 268] on h4 "Proceed" at bounding box center [561, 272] width 25 height 9
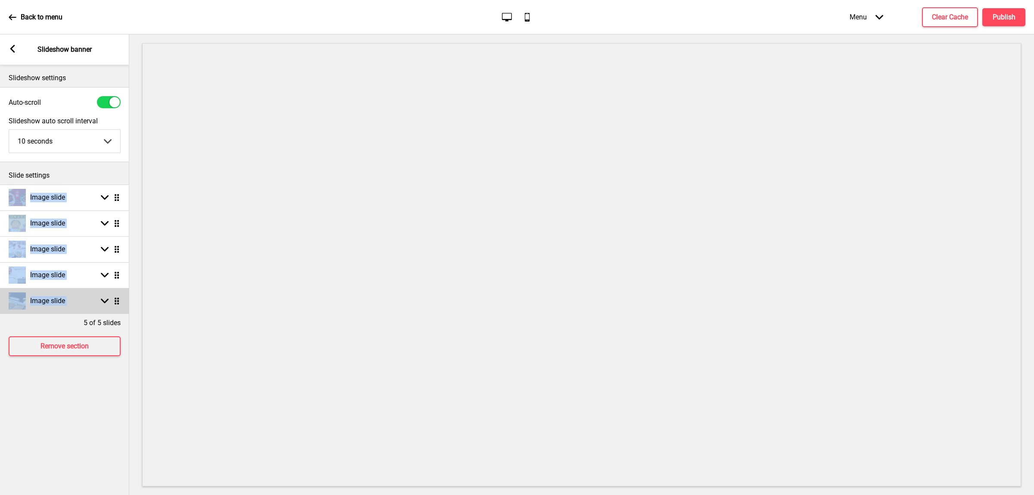
click at [107, 300] on icon at bounding box center [105, 301] width 8 height 5
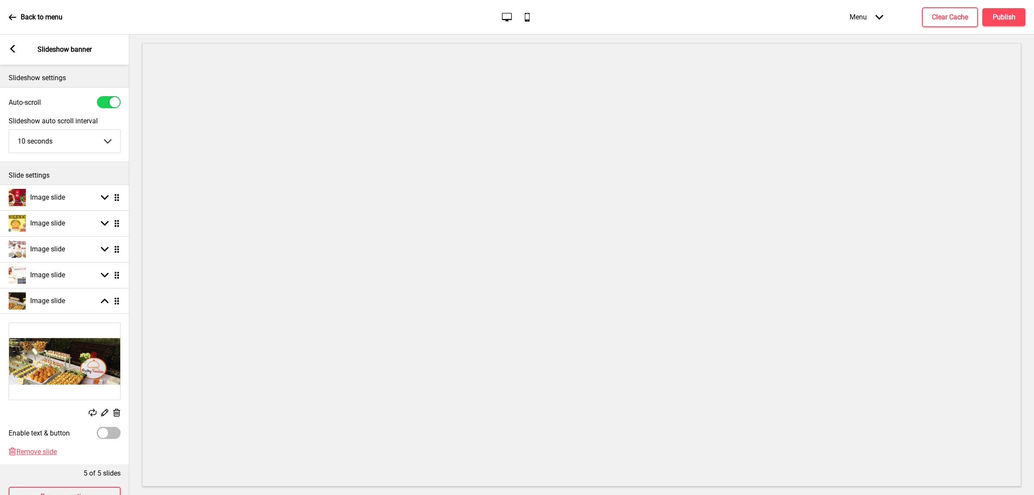
scroll to position [37, 0]
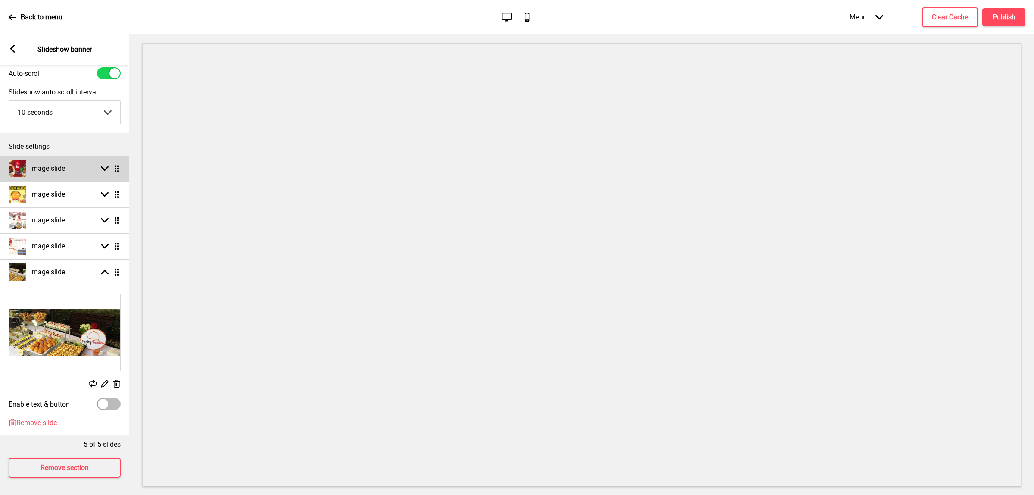
click at [106, 166] on icon at bounding box center [105, 168] width 8 height 5
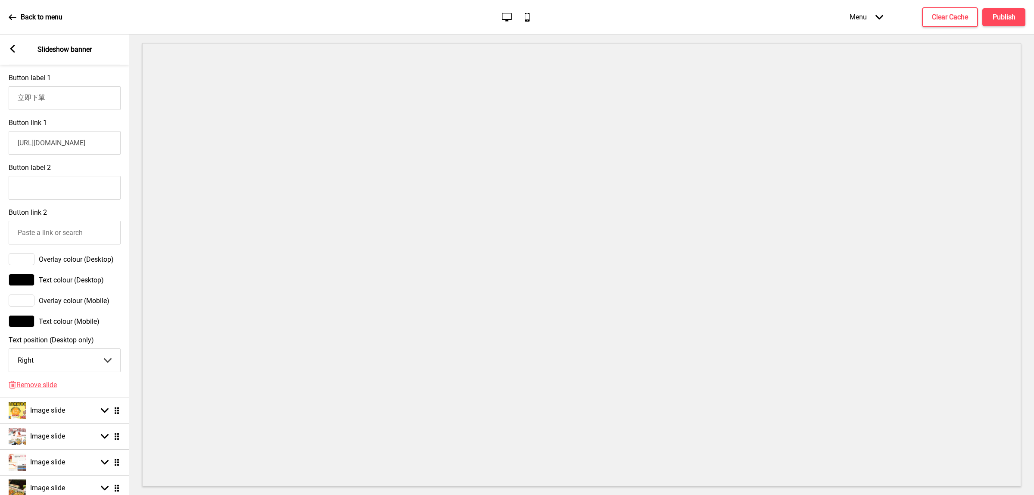
scroll to position [360, 0]
click at [112, 369] on select "Center Left Right" at bounding box center [64, 359] width 111 height 23
click at [115, 365] on select "Center Left Right" at bounding box center [64, 359] width 111 height 23
click at [97, 360] on select "Center Left Right" at bounding box center [64, 359] width 111 height 23
select select "center"
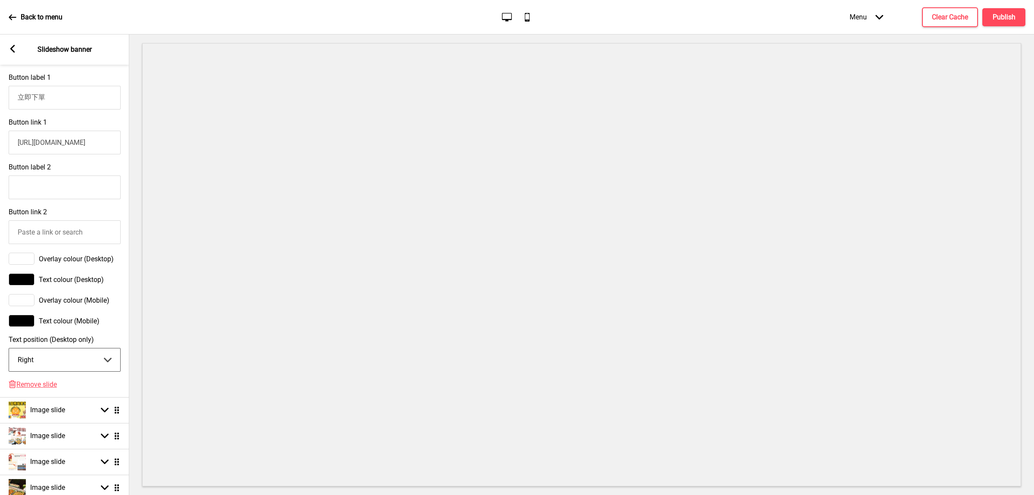
click at [9, 354] on select "Center Left Right" at bounding box center [64, 359] width 111 height 23
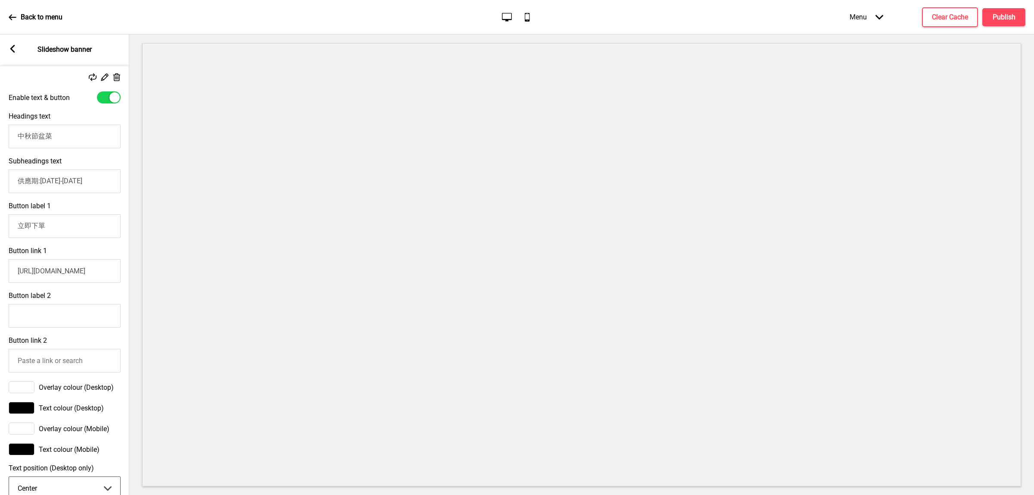
scroll to position [115, 0]
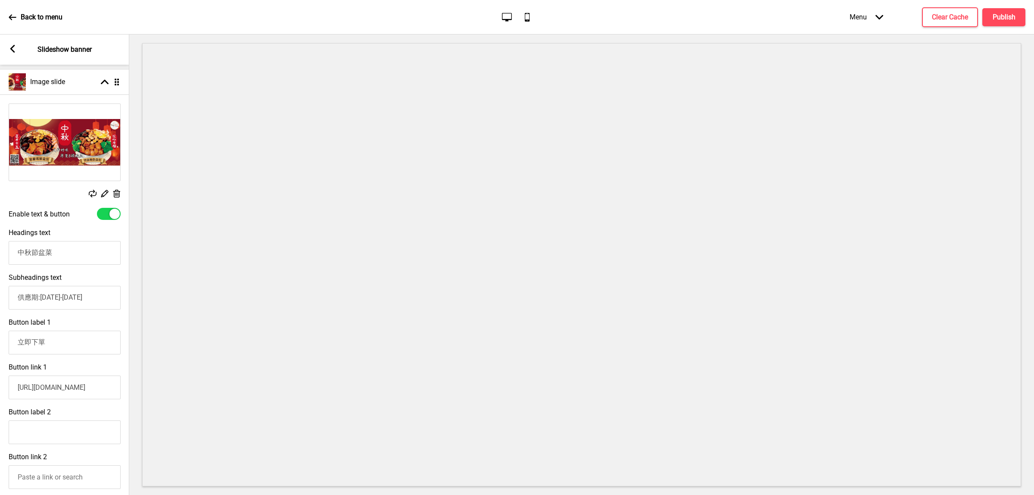
click at [82, 302] on input "供應期:22/9/2025-12/10/2025" at bounding box center [65, 298] width 112 height 24
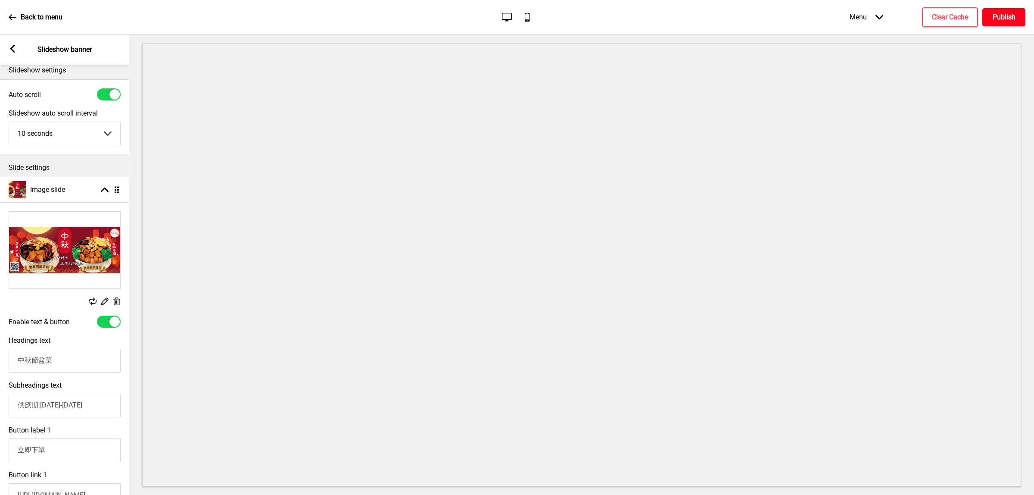
click at [1012, 10] on button "Publish" at bounding box center [1003, 17] width 43 height 18
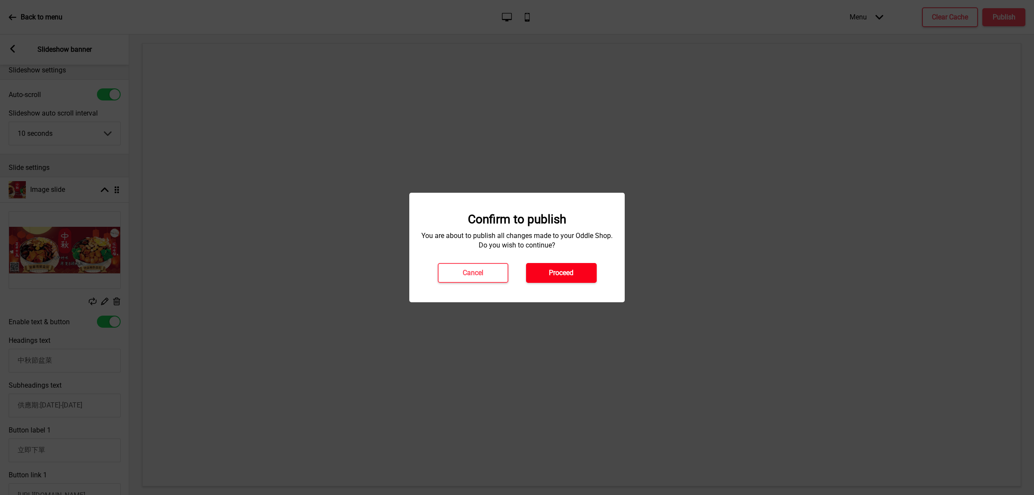
click at [545, 270] on button "Proceed" at bounding box center [561, 273] width 71 height 20
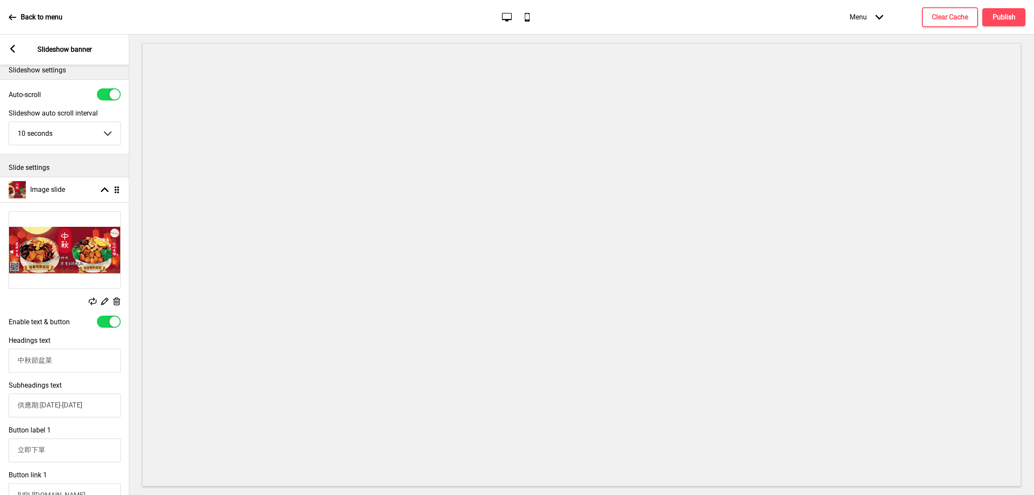
click at [14, 18] on icon at bounding box center [13, 17] width 8 height 8
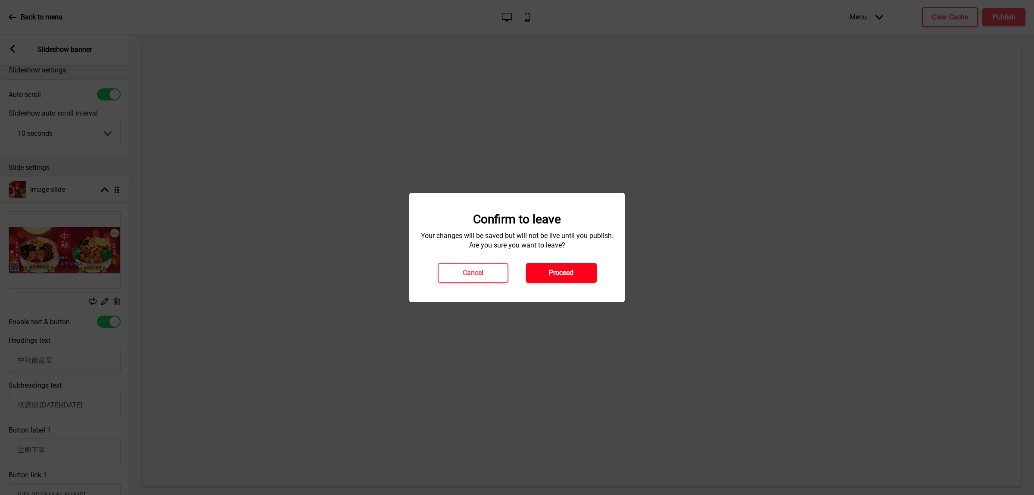
click at [535, 268] on button "Proceed" at bounding box center [561, 273] width 71 height 20
